Goal: Find specific page/section: Find specific page/section

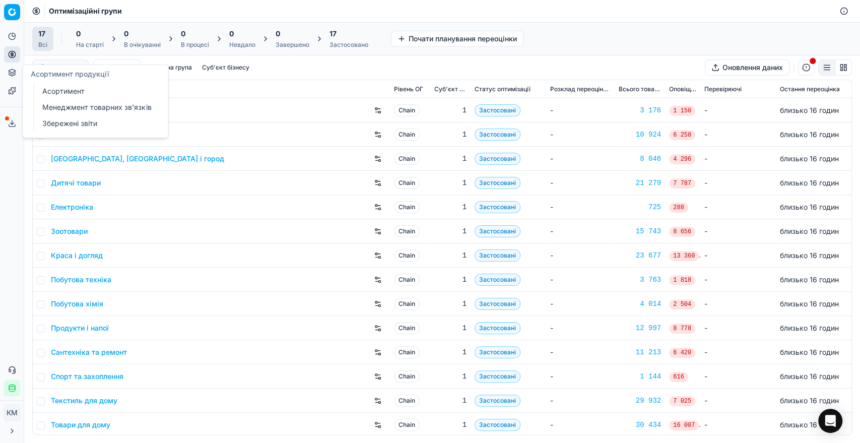
click at [13, 75] on icon at bounding box center [12, 73] width 8 height 8
click at [57, 86] on link "Асортимент" at bounding box center [96, 91] width 117 height 14
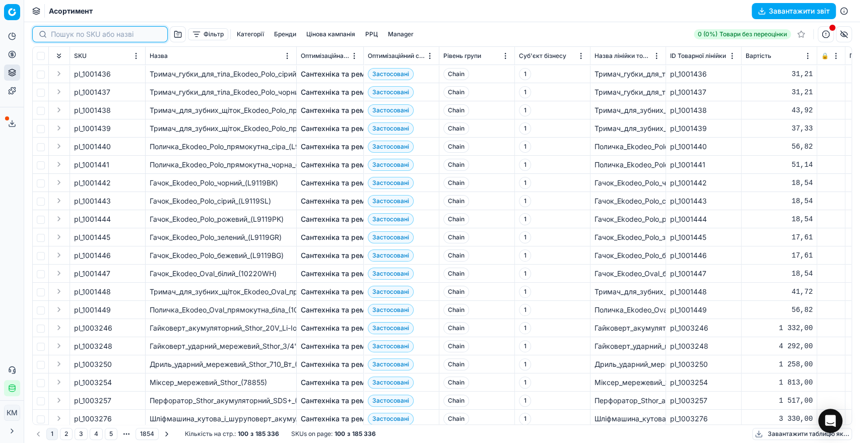
click at [60, 36] on input at bounding box center [106, 34] width 110 height 10
paste input "52400"
type input "52400"
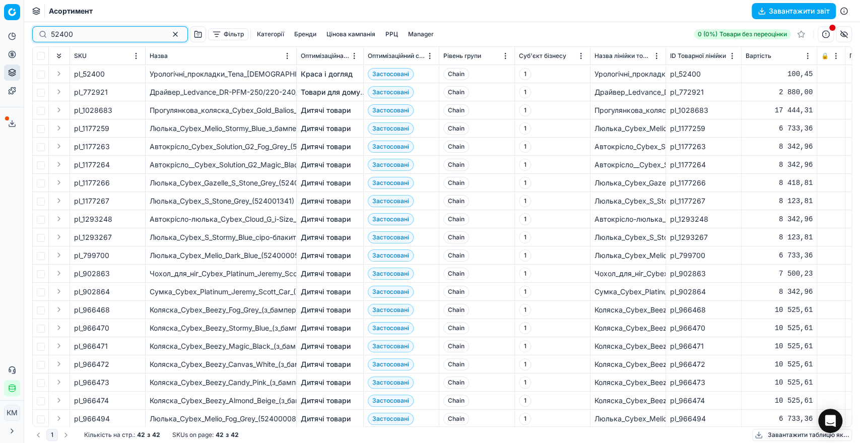
click at [102, 31] on input "52400" at bounding box center [106, 34] width 110 height 10
click at [336, 72] on link "Краса і догляд" at bounding box center [327, 74] width 52 height 10
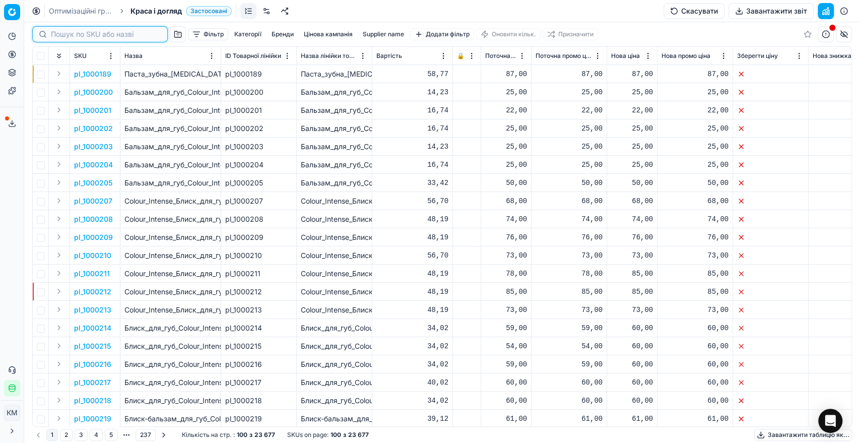
click at [59, 33] on input at bounding box center [106, 34] width 110 height 10
paste input "52400"
type input "52400"
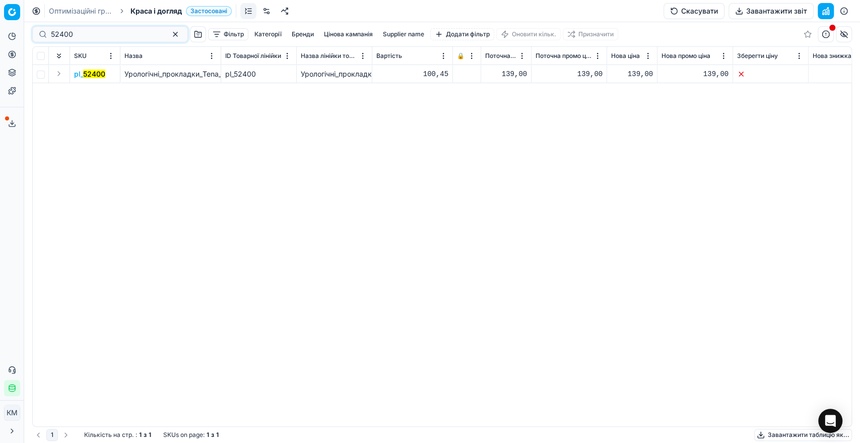
click at [56, 74] on button "Expand" at bounding box center [59, 74] width 12 height 12
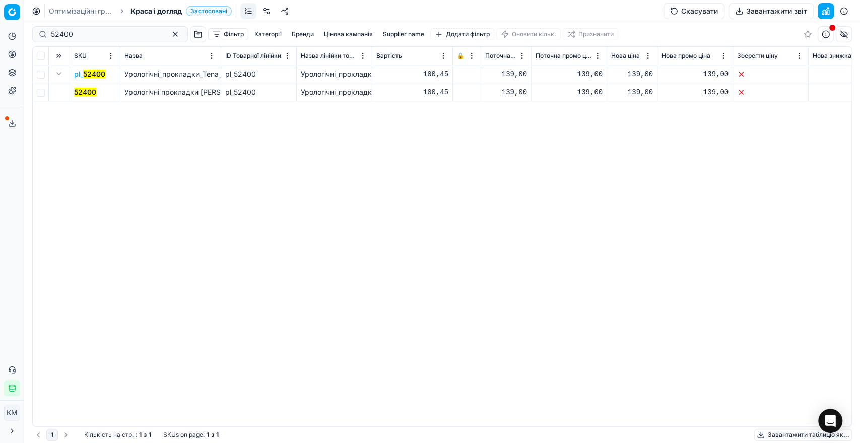
click at [82, 88] on mark "52400" at bounding box center [85, 92] width 22 height 9
